Goal: Task Accomplishment & Management: Use online tool/utility

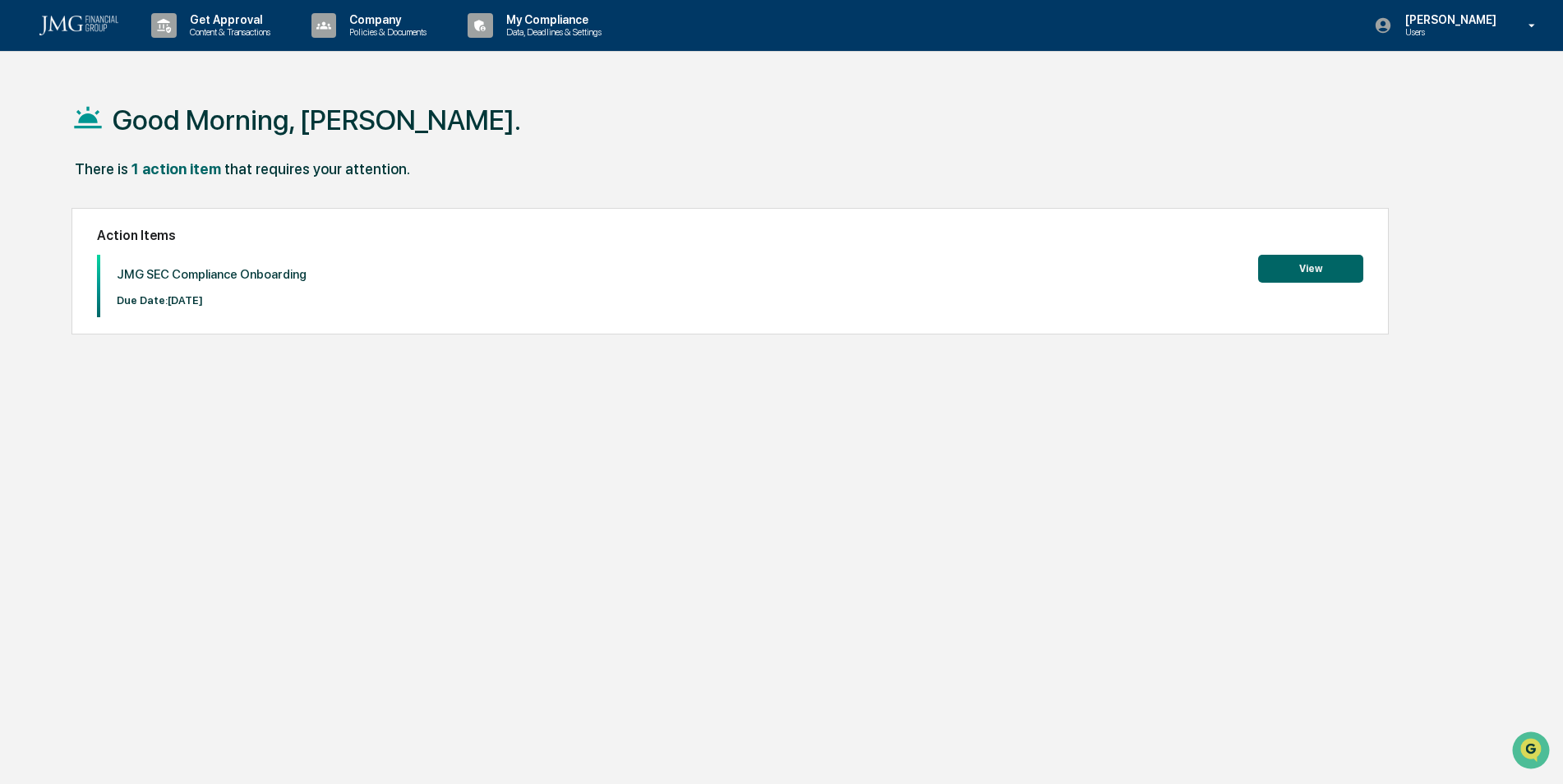
click at [1290, 271] on button "View" at bounding box center [1310, 269] width 105 height 28
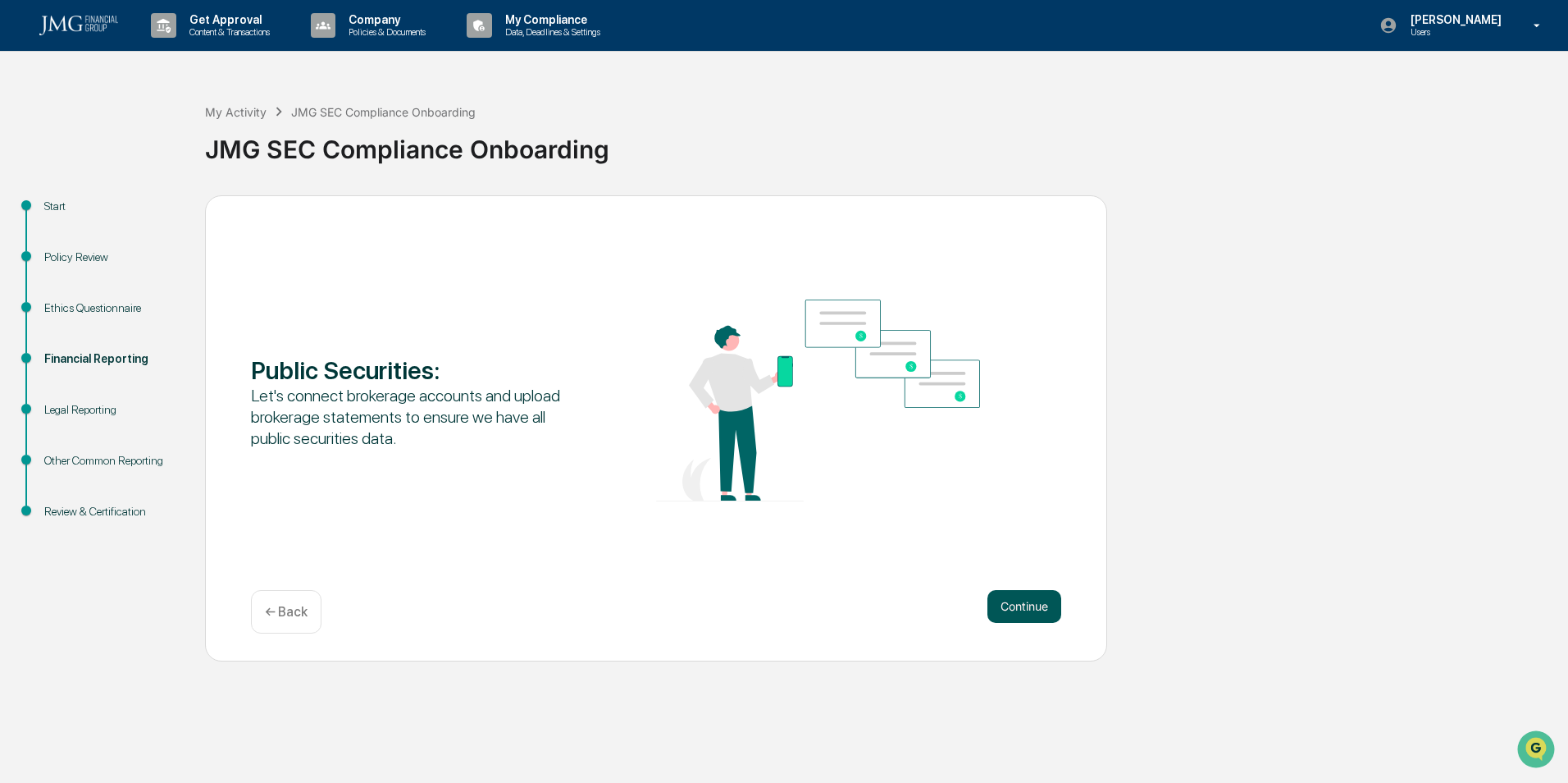
click at [1042, 614] on button "Continue" at bounding box center [1023, 606] width 74 height 33
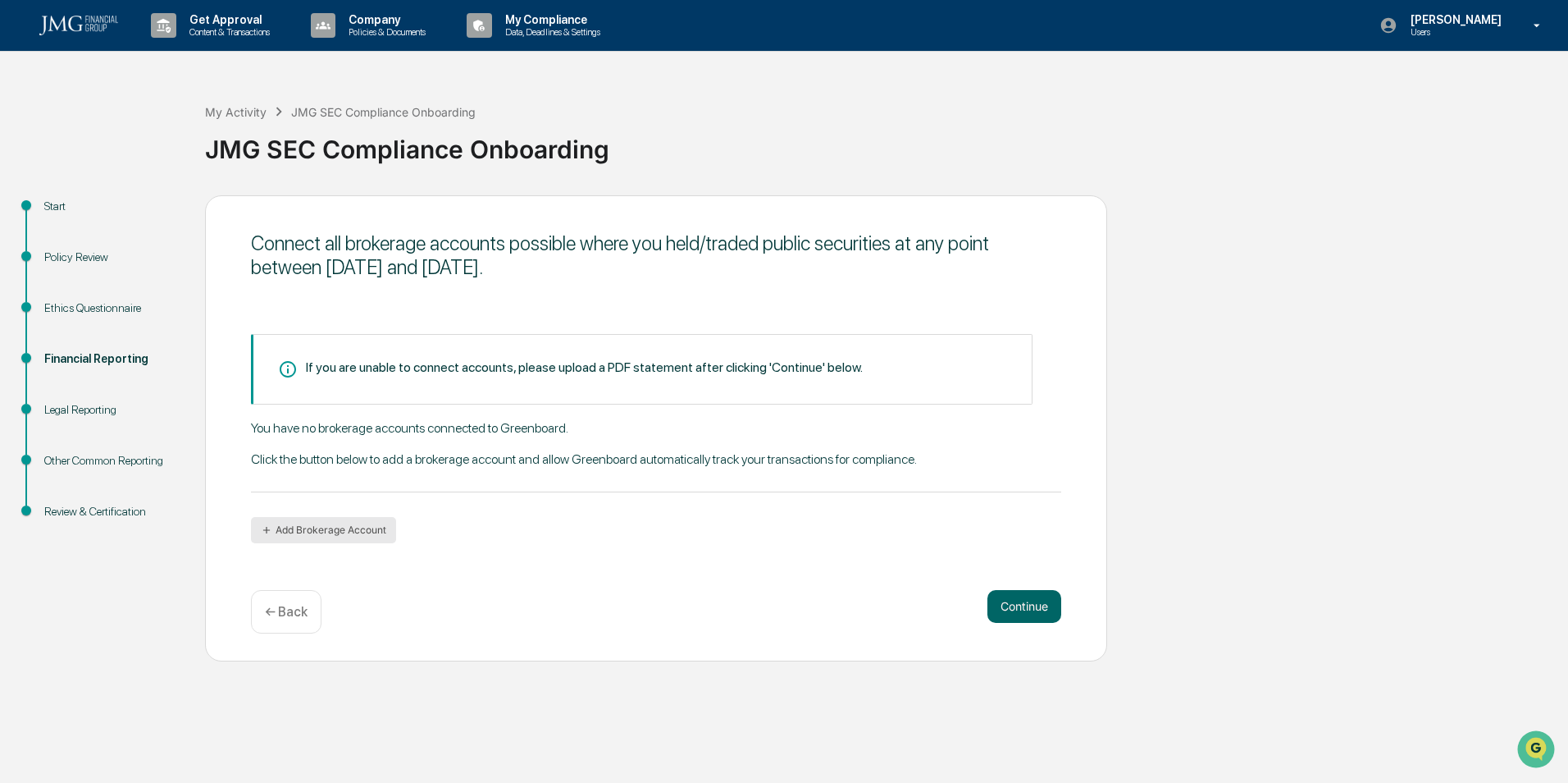
click at [363, 526] on button "Add Brokerage Account" at bounding box center [324, 530] width 145 height 26
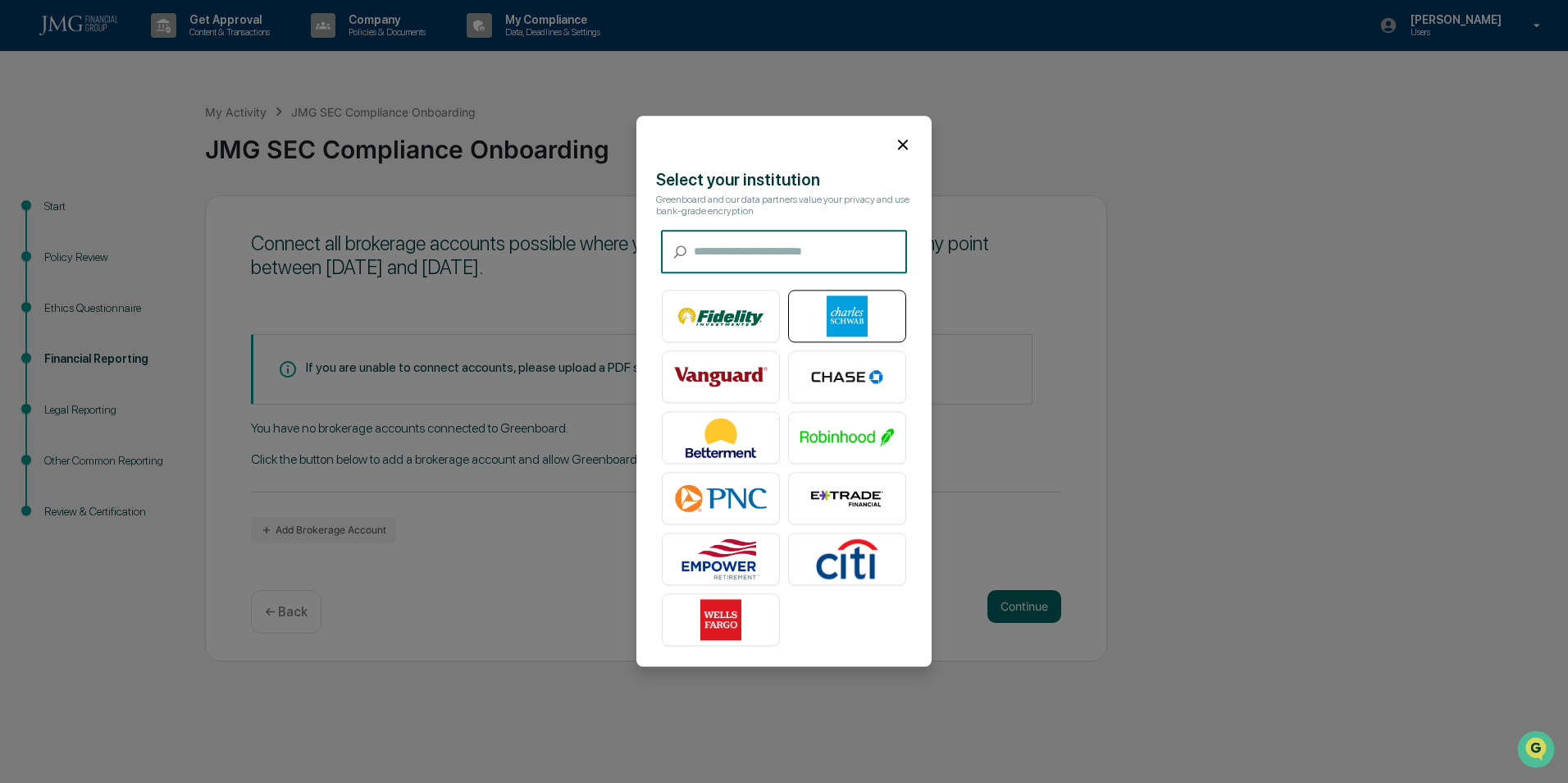
click at [830, 328] on img at bounding box center [847, 316] width 94 height 41
click at [894, 149] on icon at bounding box center [902, 144] width 18 height 18
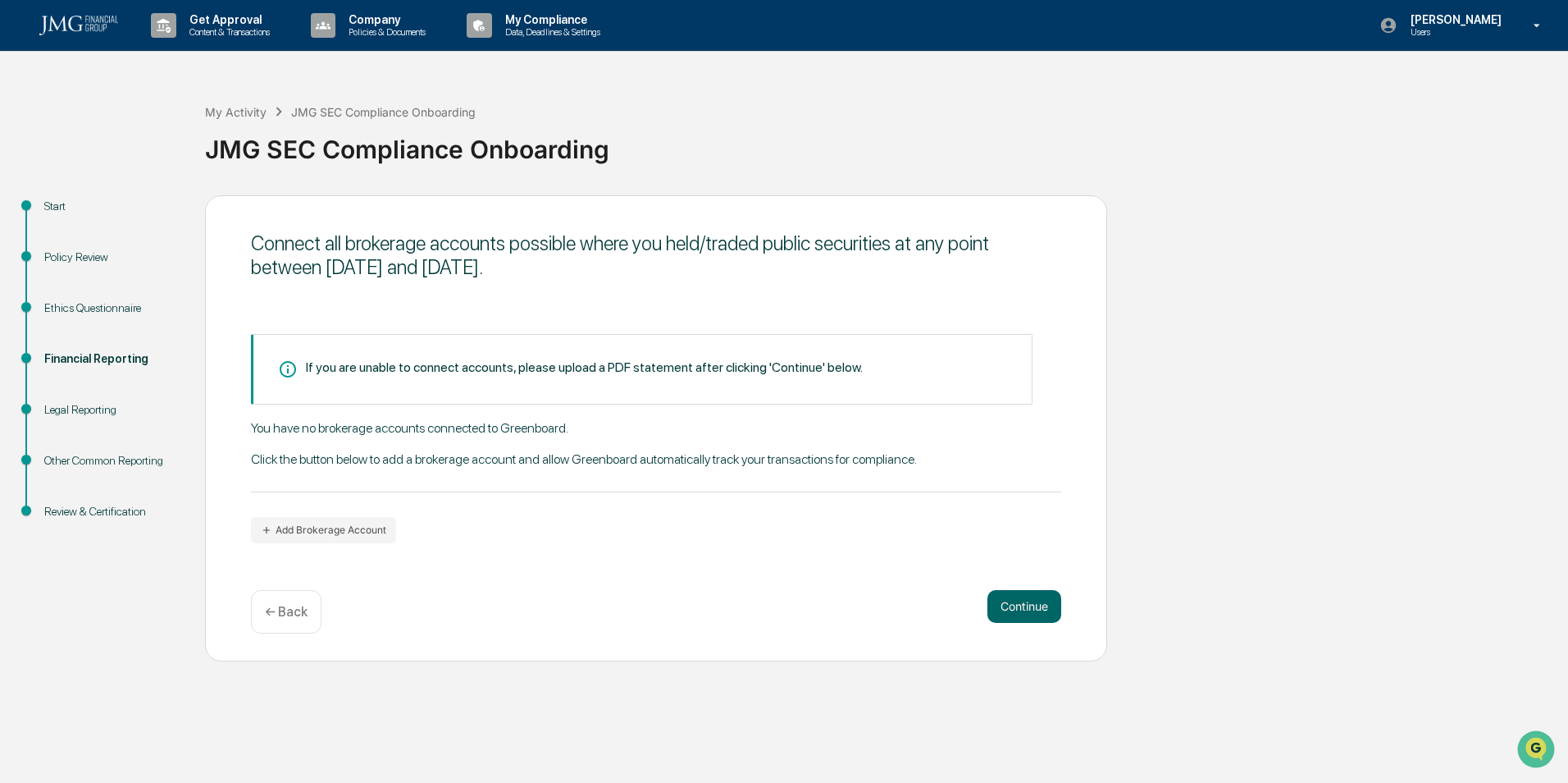
drag, startPoint x: 1513, startPoint y: 34, endPoint x: 1503, endPoint y: 40, distance: 11.7
click at [1503, 40] on div "[PERSON_NAME] Users" at bounding box center [1465, 25] width 205 height 51
click at [1371, 75] on li "Logout" at bounding box center [1440, 83] width 229 height 30
